Goal: Information Seeking & Learning: Check status

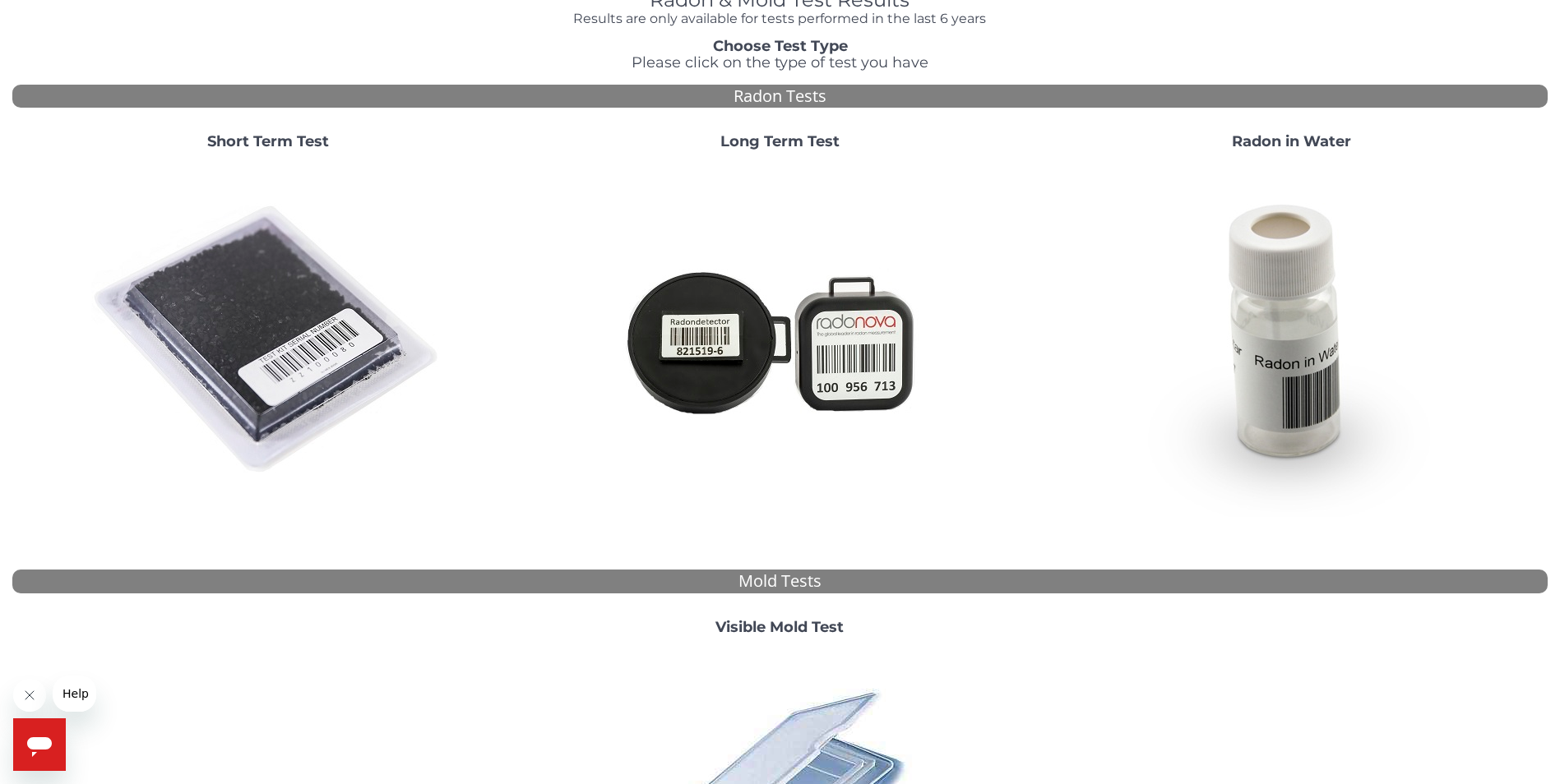
scroll to position [417, 0]
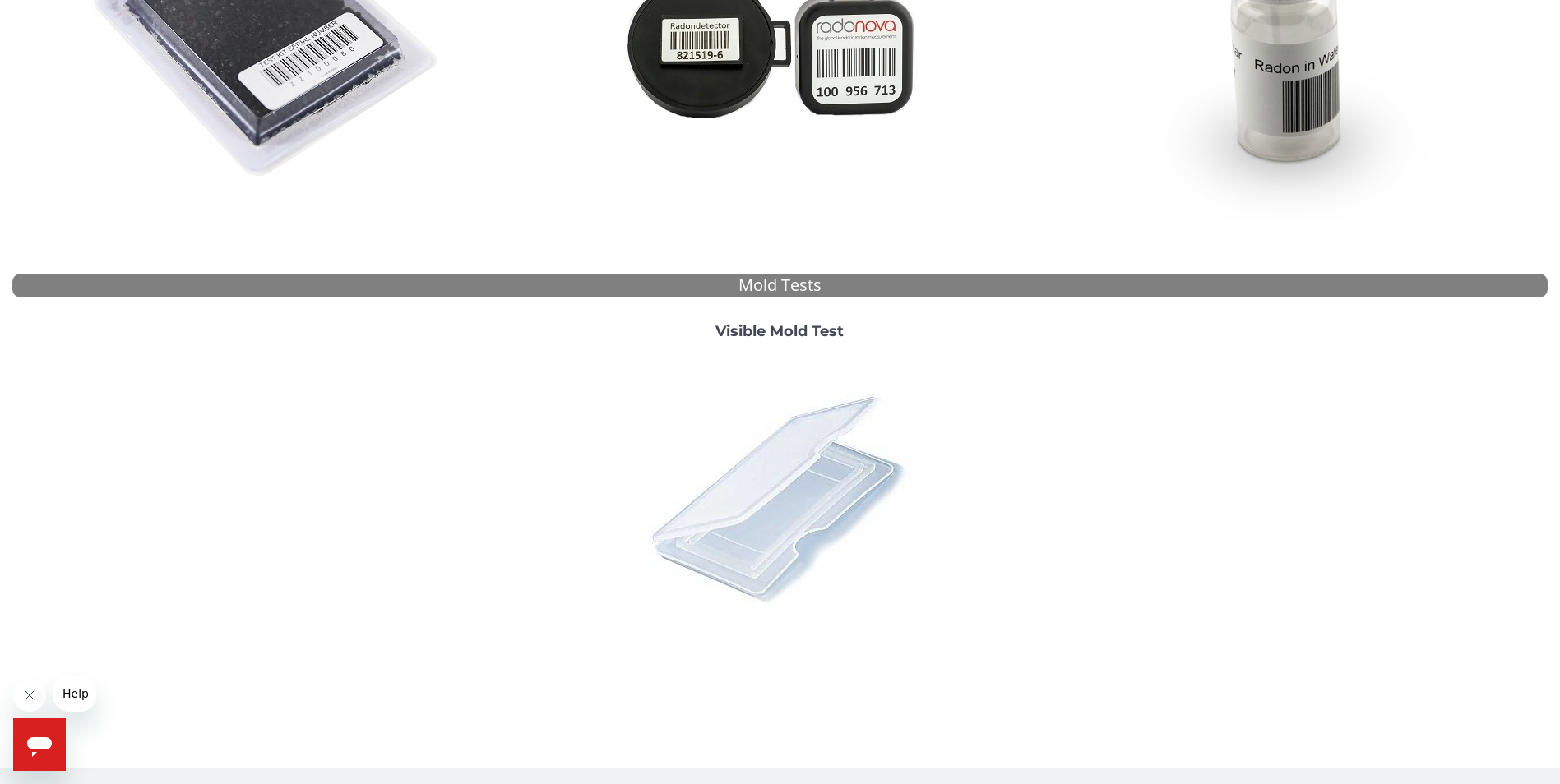
click at [780, 519] on img at bounding box center [780, 497] width 288 height 288
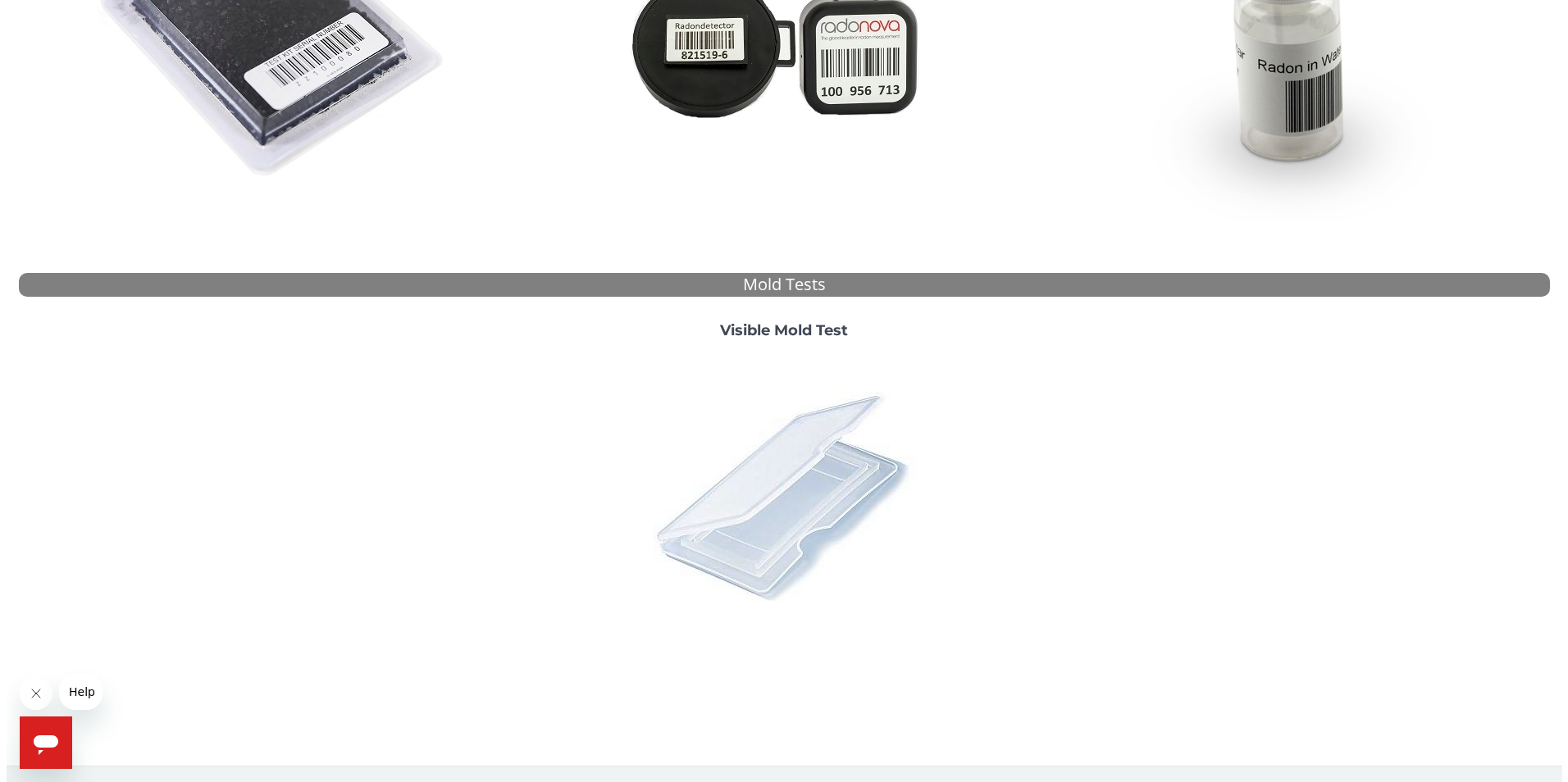
scroll to position [0, 0]
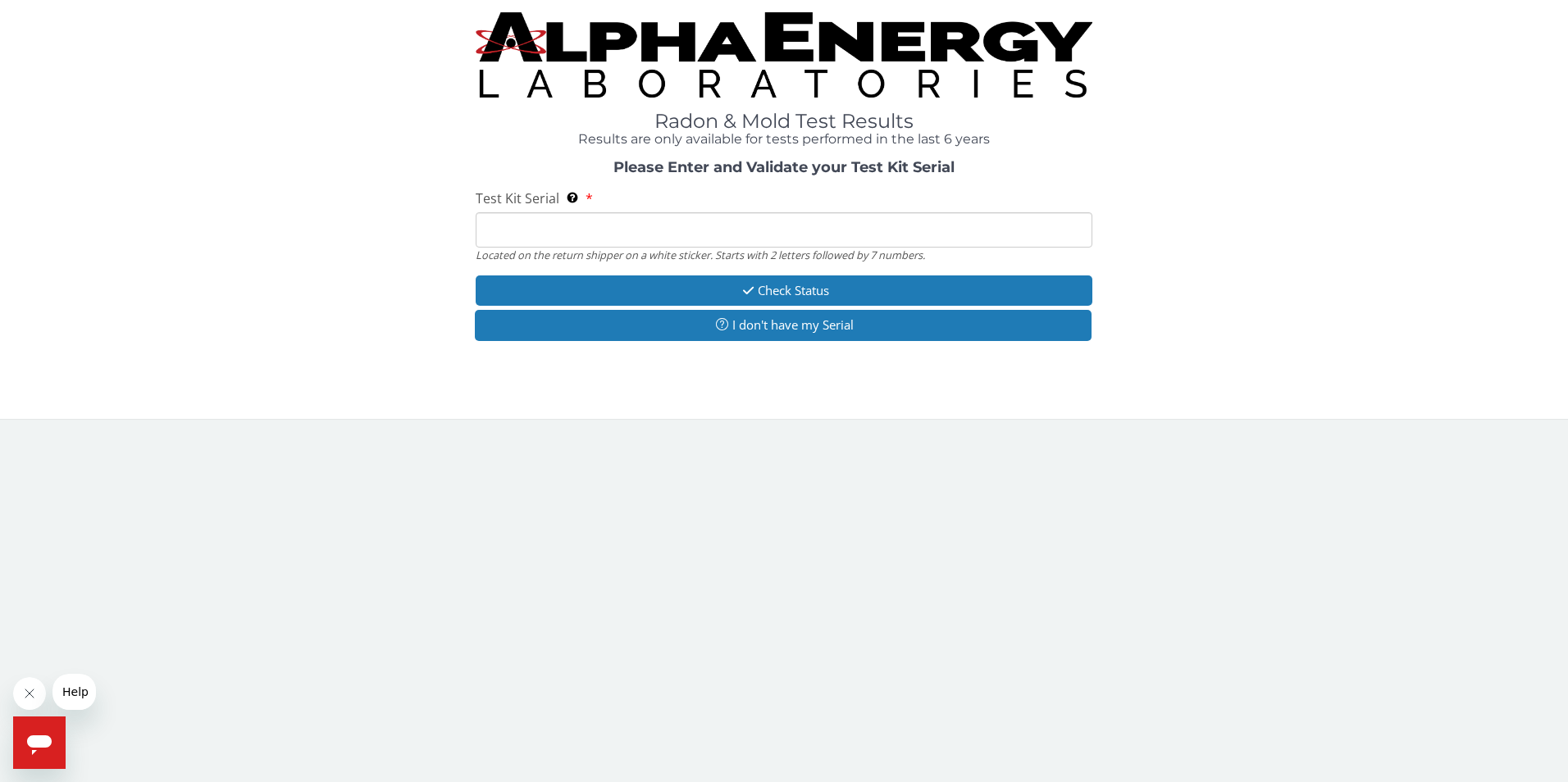
click at [608, 226] on input "Test Kit Serial Located on the return shipper on a white sticker. Starts with 2…" at bounding box center [785, 230] width 618 height 35
type input "ML 186912"
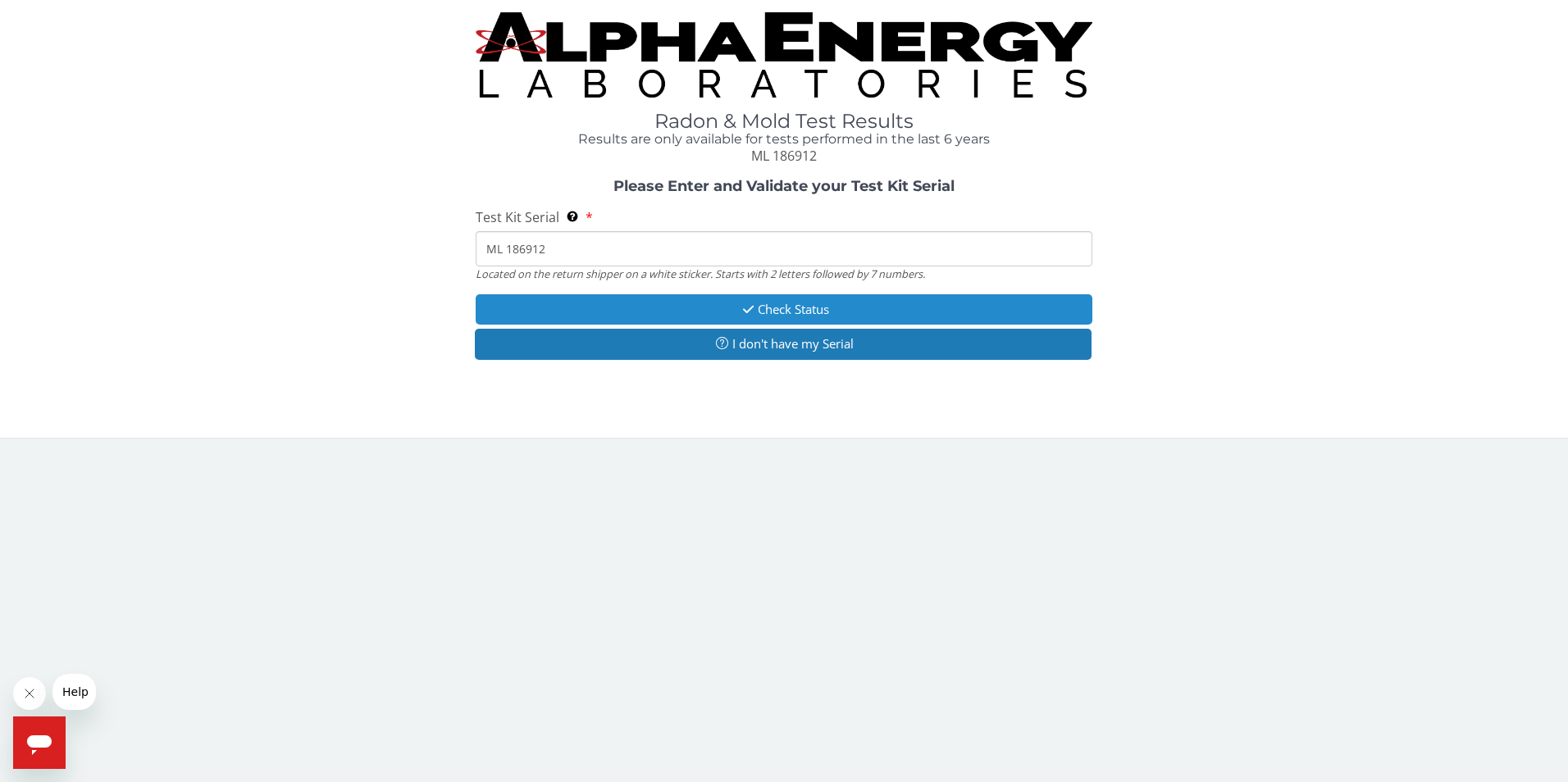
click at [796, 307] on button "Check Status" at bounding box center [785, 310] width 618 height 30
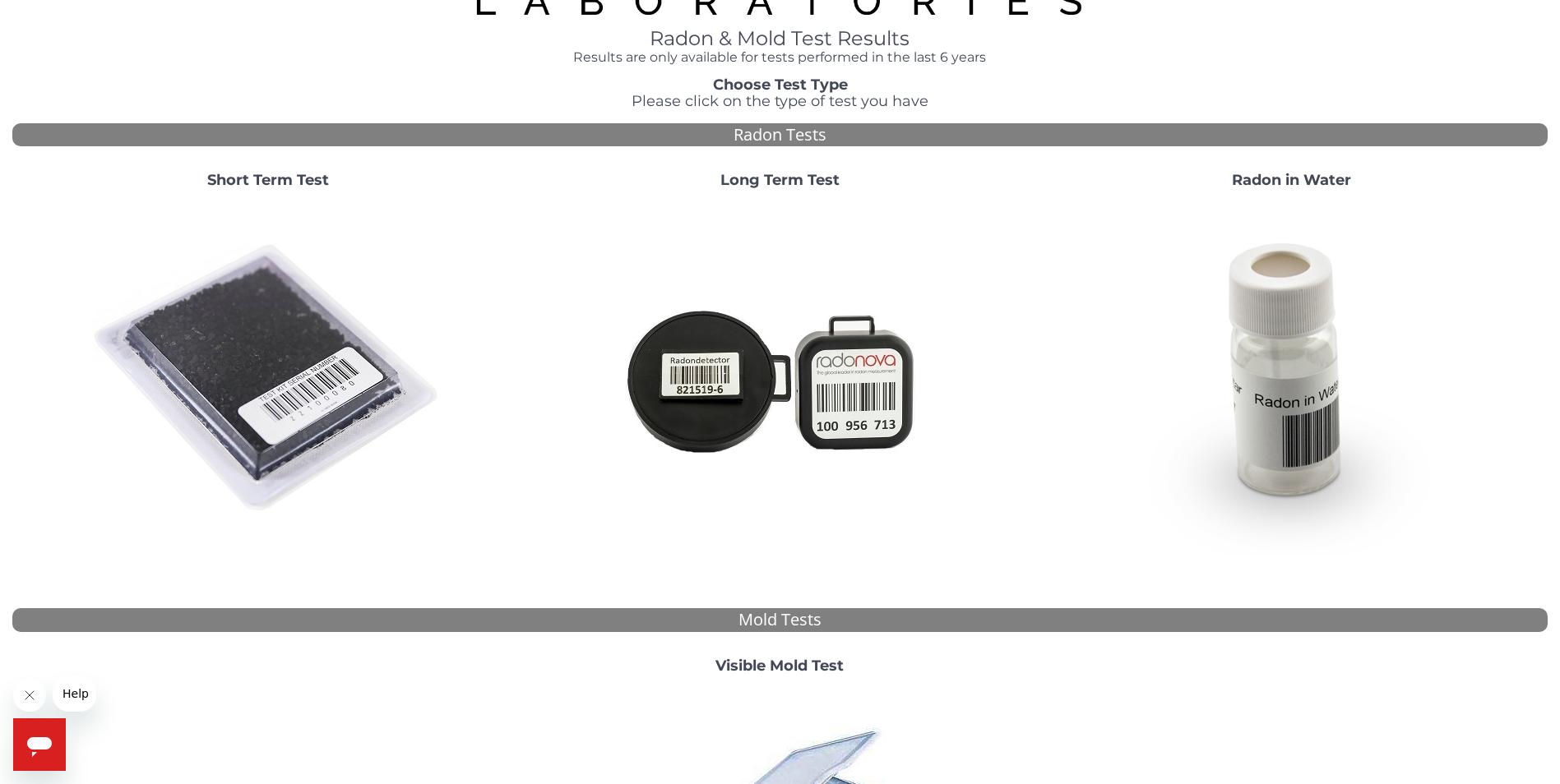
scroll to position [412, 0]
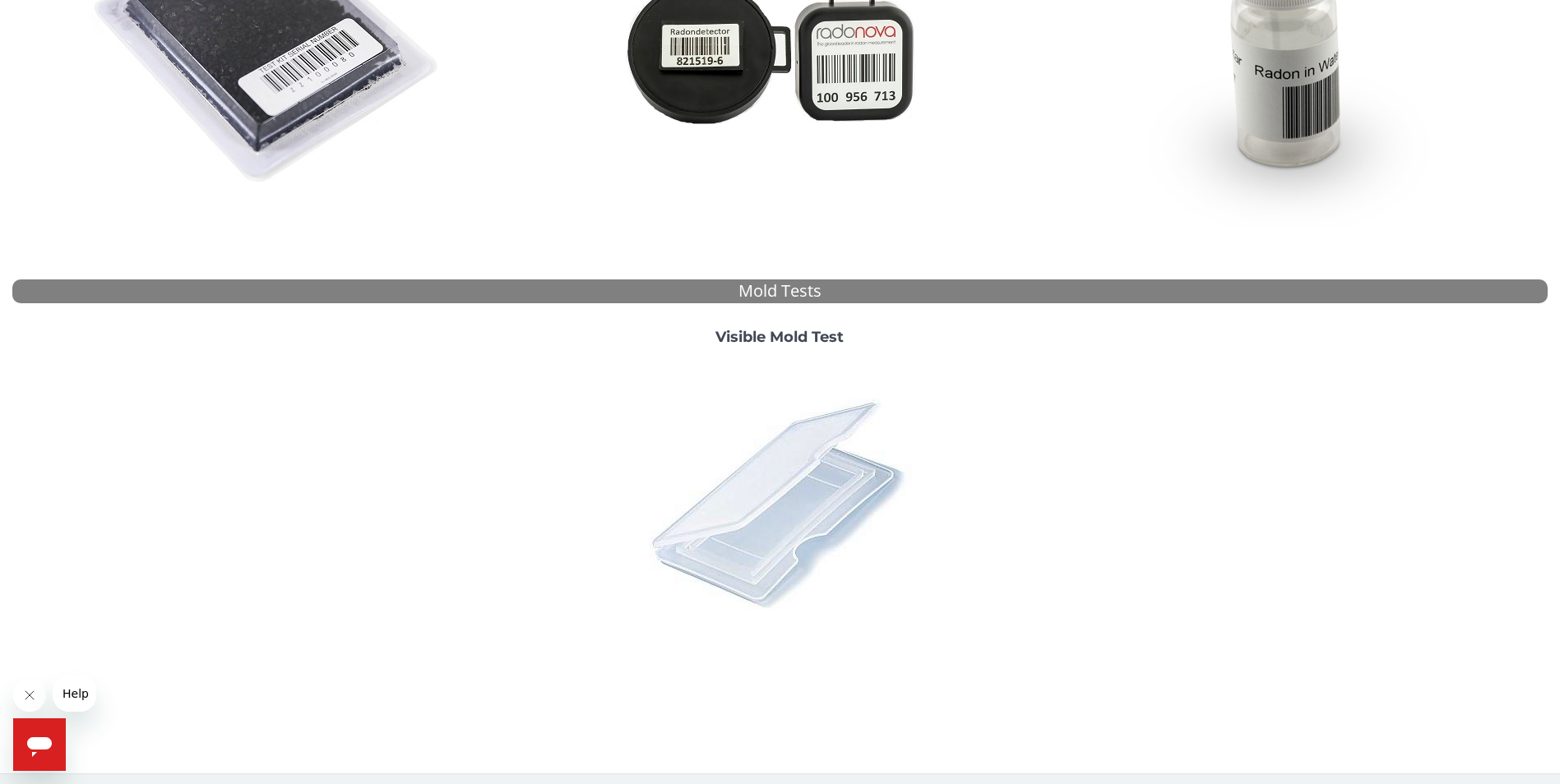
click at [718, 503] on img at bounding box center [780, 503] width 288 height 288
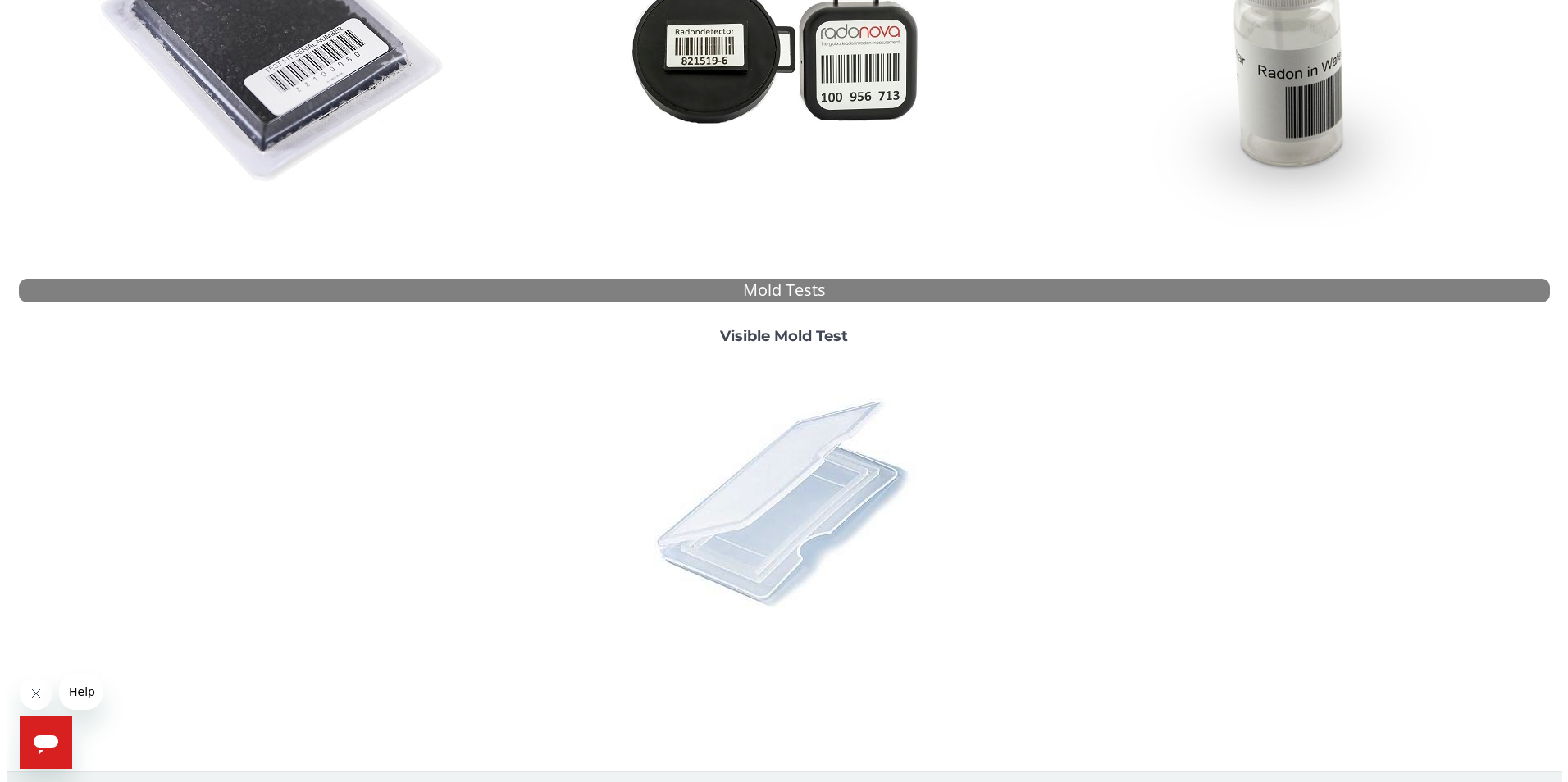
scroll to position [0, 0]
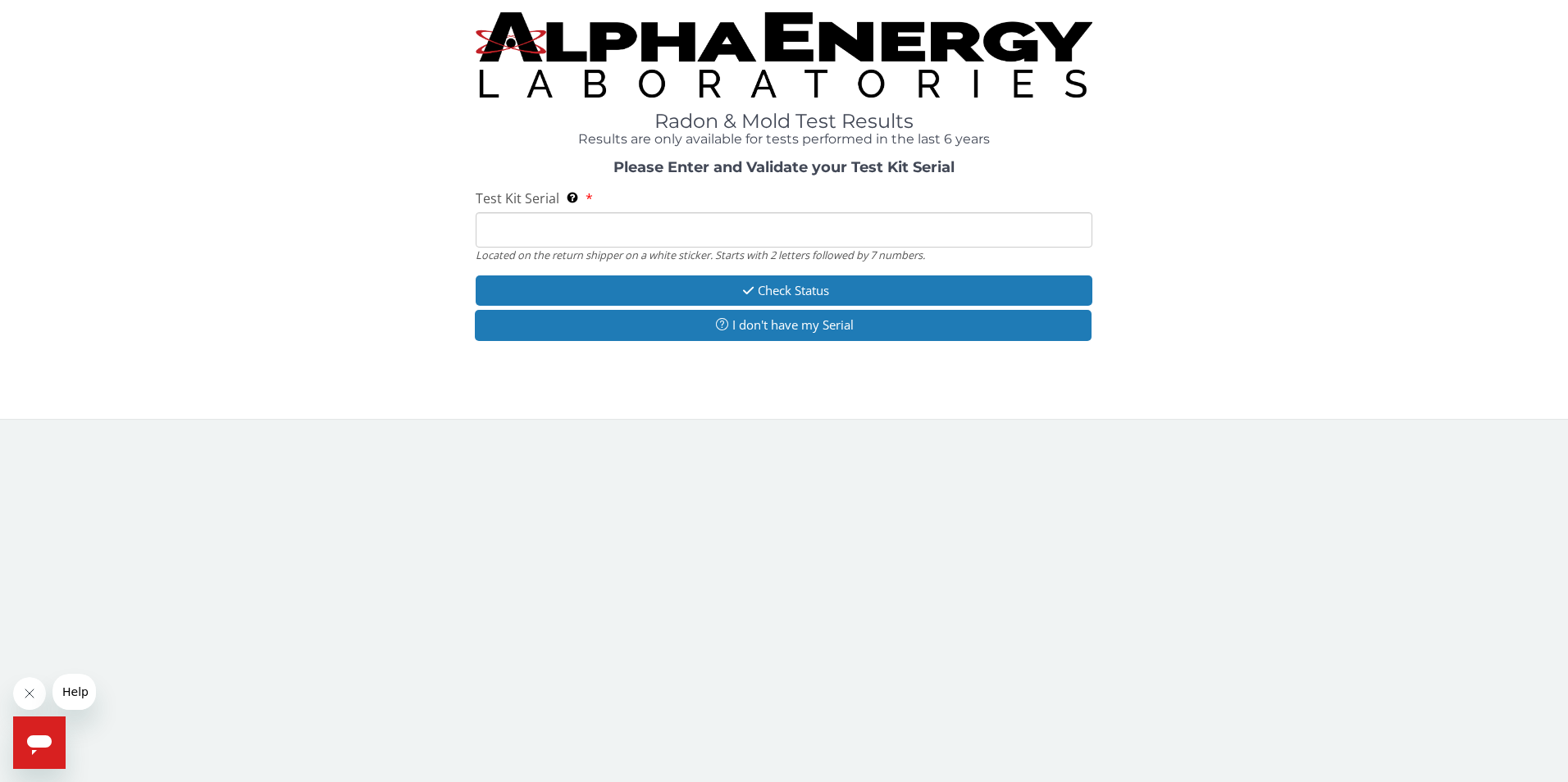
click at [586, 218] on input "Test Kit Serial Located on the return shipper on a white sticker. Starts with 2…" at bounding box center [785, 230] width 618 height 35
type input "ML 186912"
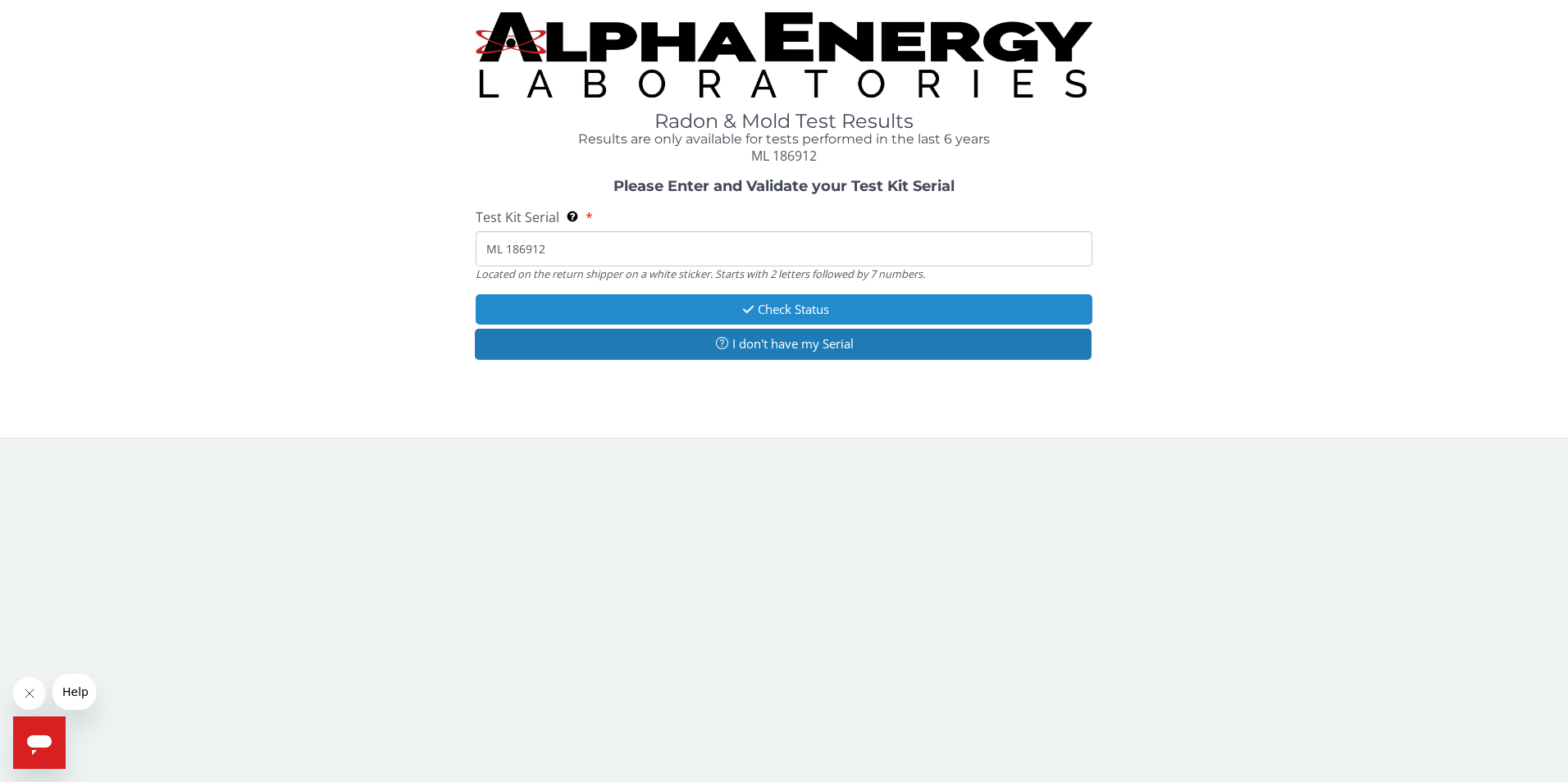
click at [774, 307] on button "Check Status" at bounding box center [785, 310] width 618 height 30
